Goal: Find specific page/section: Find specific page/section

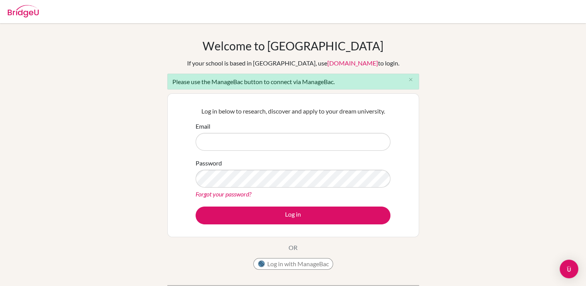
type input "[PERSON_NAME][EMAIL_ADDRESS][DOMAIN_NAME]"
click at [304, 261] on button "Log in with ManageBac" at bounding box center [293, 264] width 80 height 12
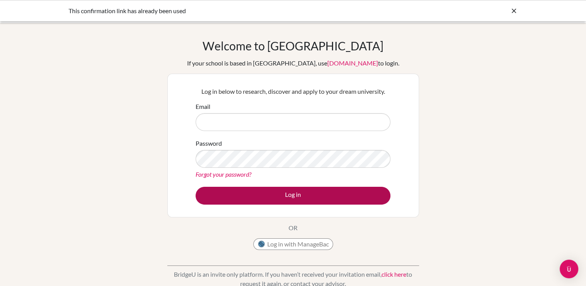
type input "[PERSON_NAME][EMAIL_ADDRESS][DOMAIN_NAME]"
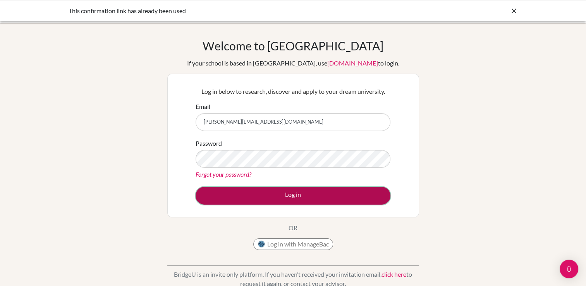
click at [288, 193] on button "Log in" at bounding box center [293, 196] width 195 height 18
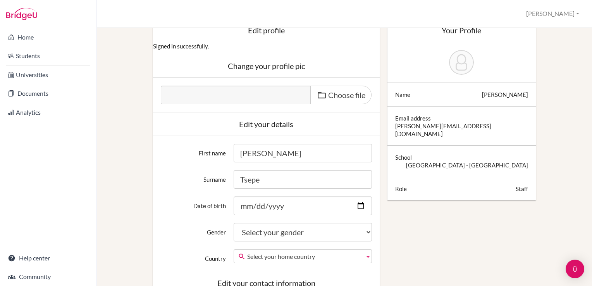
scroll to position [52, 0]
click at [29, 40] on link "Home" at bounding box center [48, 36] width 93 height 15
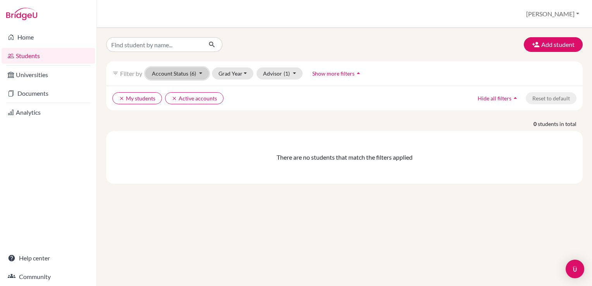
click at [198, 72] on button "Account Status (6)" at bounding box center [177, 73] width 64 height 12
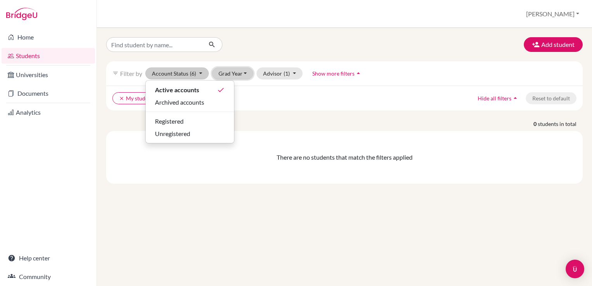
click at [250, 72] on button "Grad Year" at bounding box center [233, 73] width 42 height 12
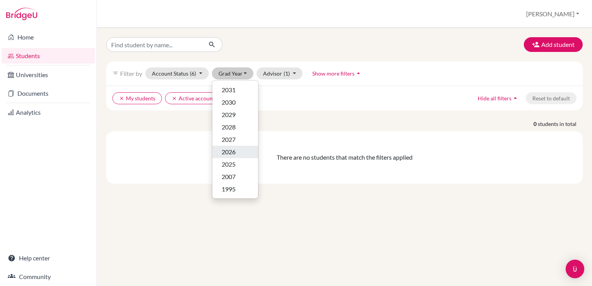
click at [229, 151] on span "2026" at bounding box center [229, 151] width 14 height 9
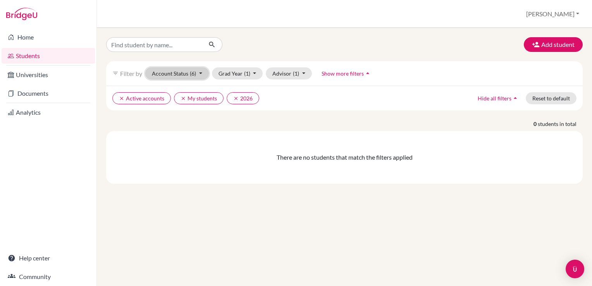
click at [189, 72] on button "Account Status (6)" at bounding box center [177, 73] width 64 height 12
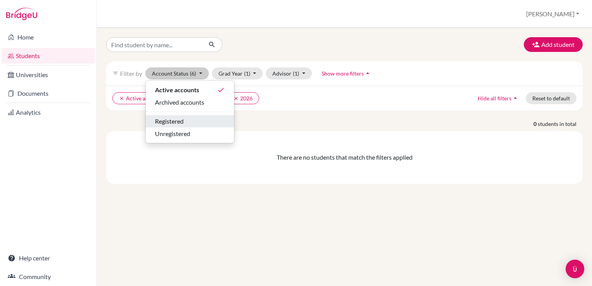
click at [184, 121] on span "Registered" at bounding box center [169, 121] width 29 height 9
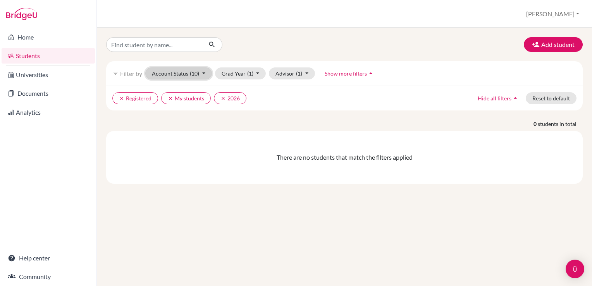
click at [196, 76] on span "(10)" at bounding box center [194, 73] width 9 height 7
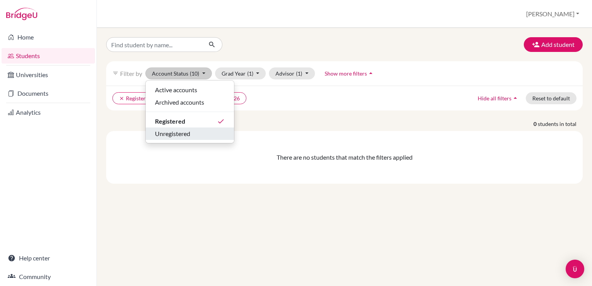
click at [176, 131] on span "Unregistered" at bounding box center [172, 133] width 35 height 9
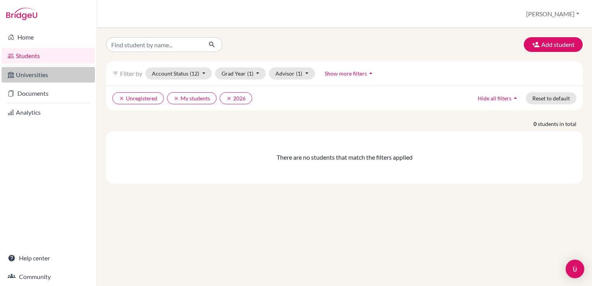
click at [24, 77] on link "Universities" at bounding box center [48, 74] width 93 height 15
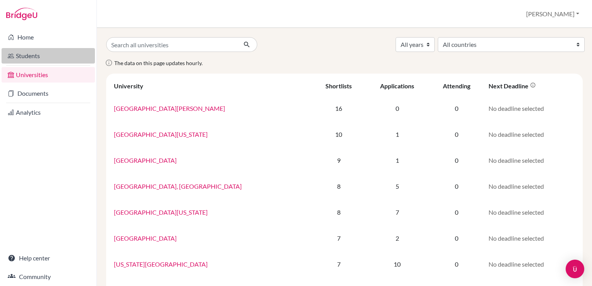
click at [31, 57] on link "Students" at bounding box center [48, 55] width 93 height 15
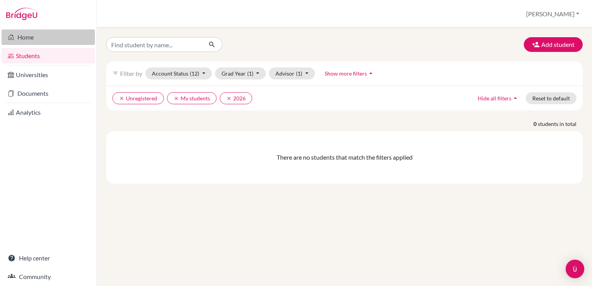
click at [22, 40] on link "Home" at bounding box center [48, 36] width 93 height 15
